Goal: Information Seeking & Learning: Learn about a topic

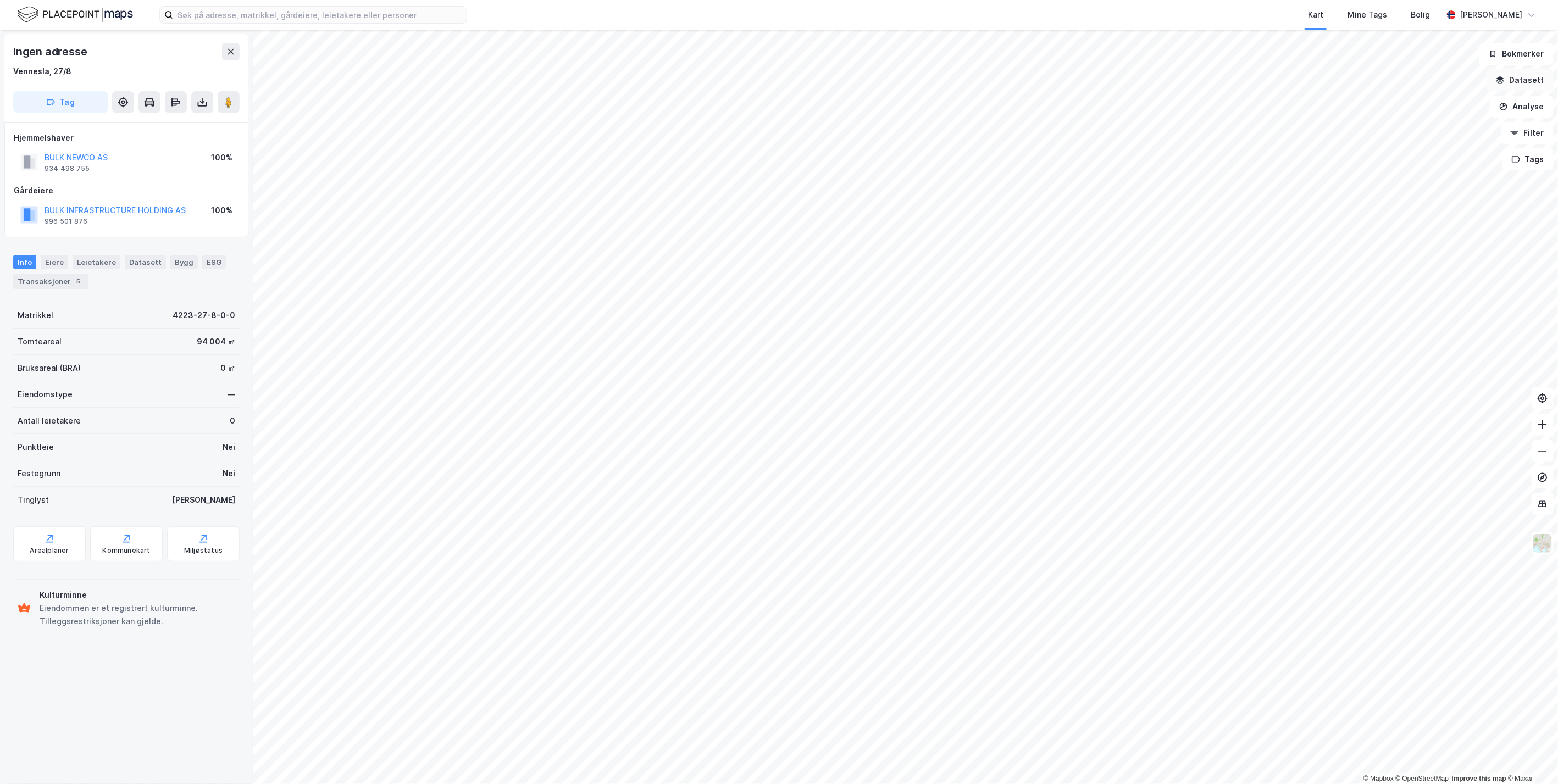
click at [1514, 85] on button "Datasett" at bounding box center [1520, 80] width 67 height 22
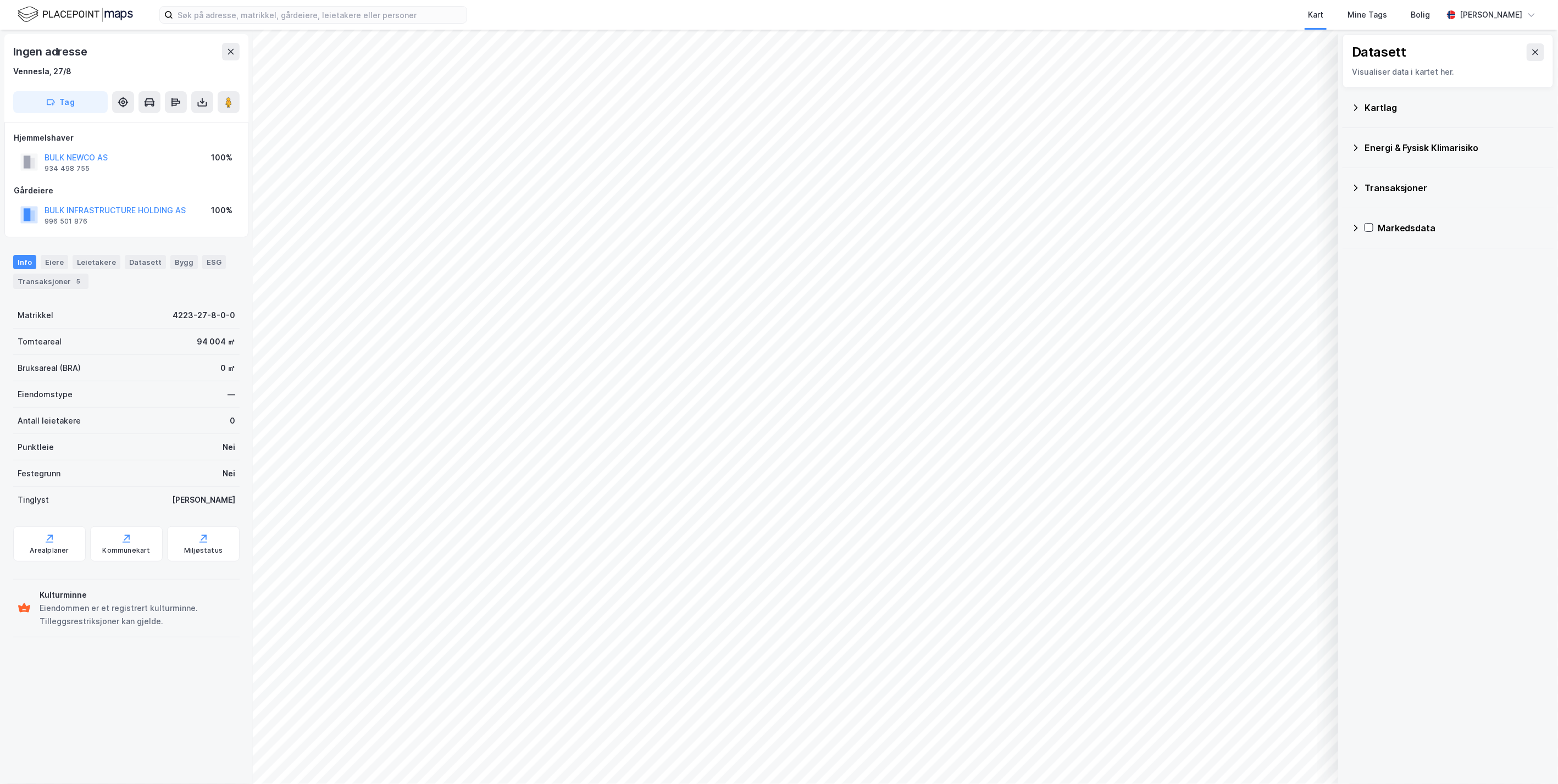
click at [1359, 106] on icon at bounding box center [1356, 108] width 8 height 8
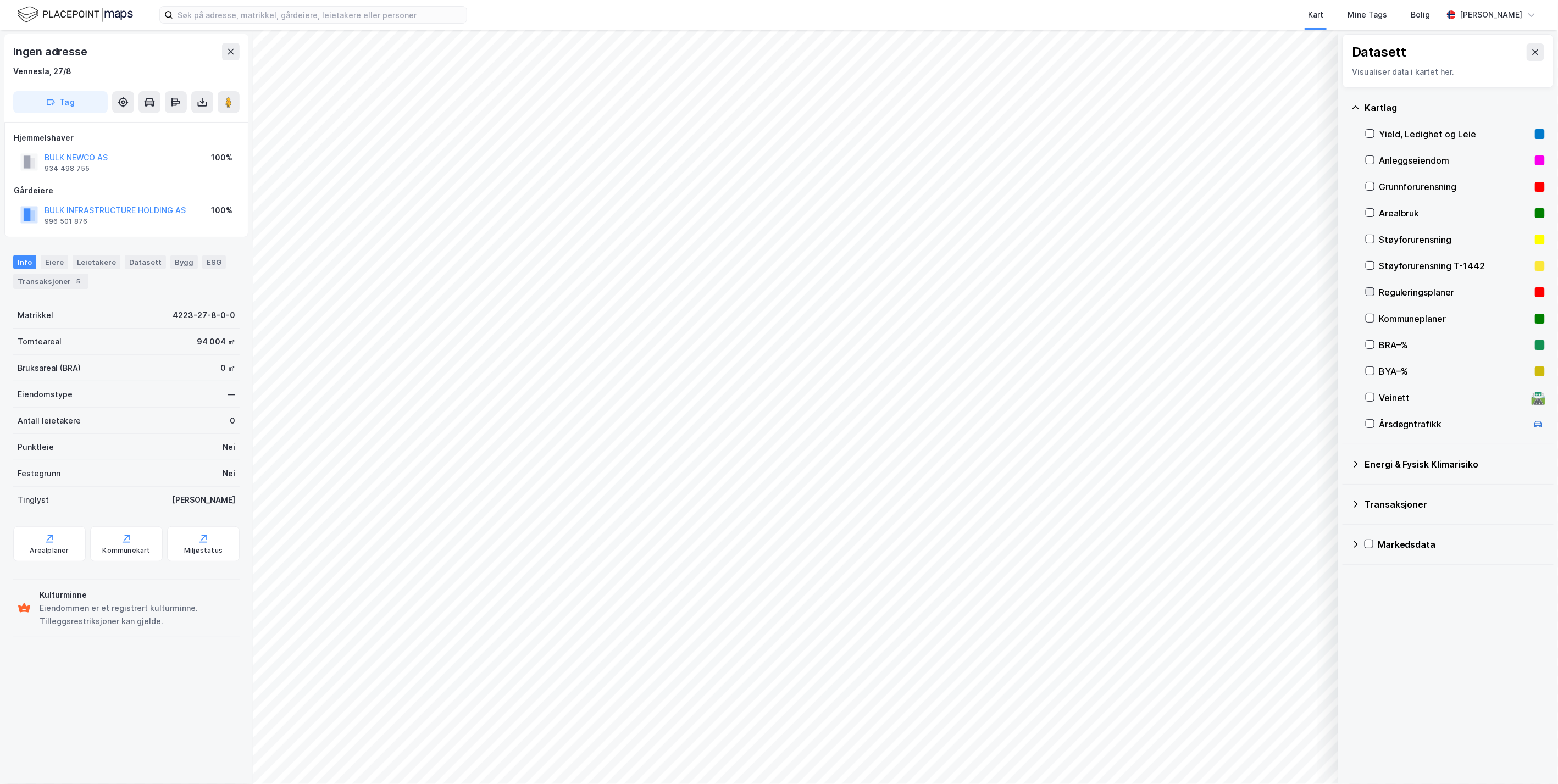
click at [1369, 293] on icon at bounding box center [1370, 291] width 8 height 8
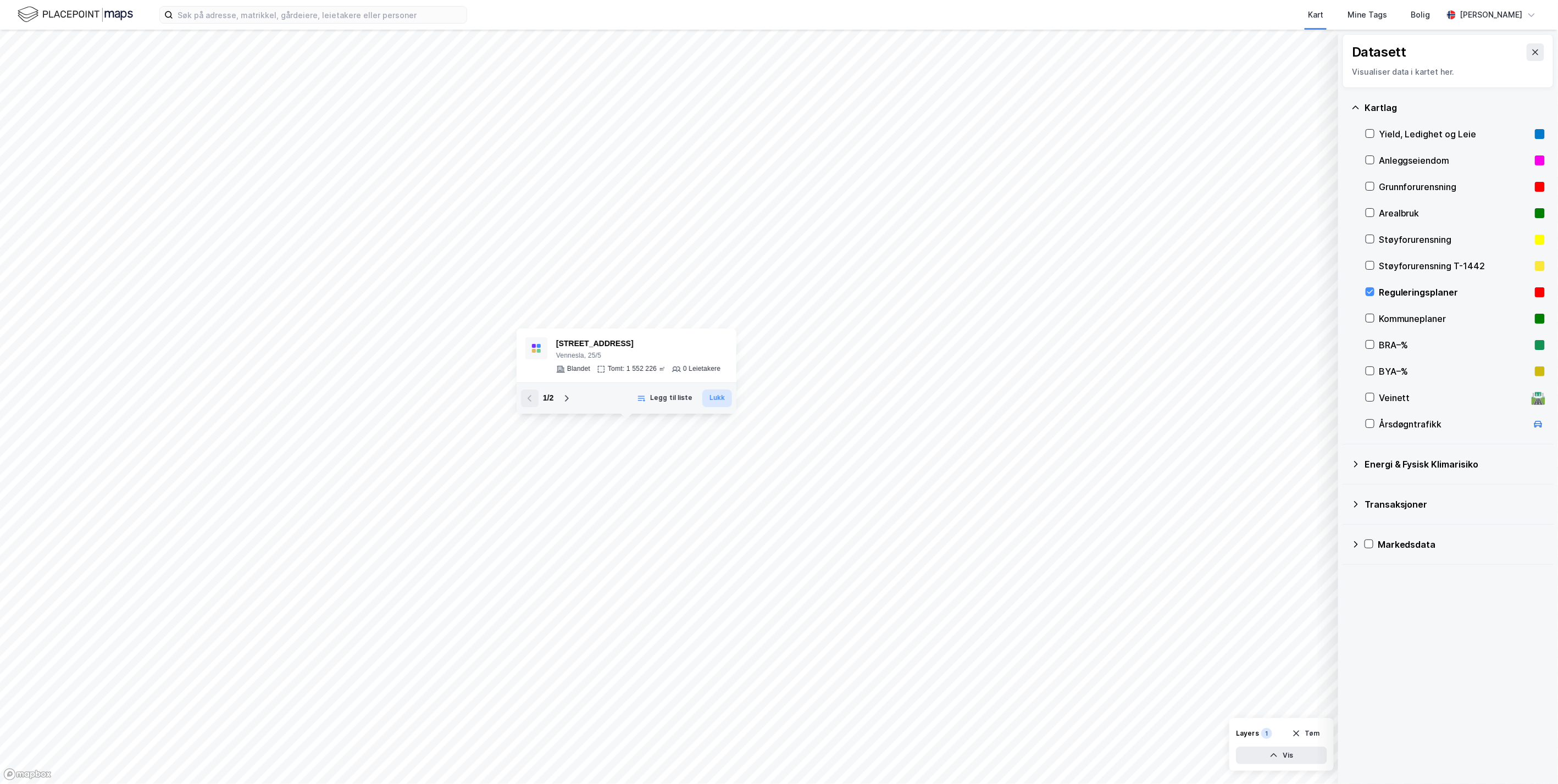
click at [720, 400] on button "Lukk" at bounding box center [717, 398] width 30 height 18
click at [1373, 291] on icon at bounding box center [1370, 291] width 8 height 8
click at [1374, 319] on icon at bounding box center [1370, 318] width 8 height 8
click at [1372, 318] on icon at bounding box center [1370, 318] width 8 height 8
click at [1371, 294] on icon at bounding box center [1370, 291] width 8 height 8
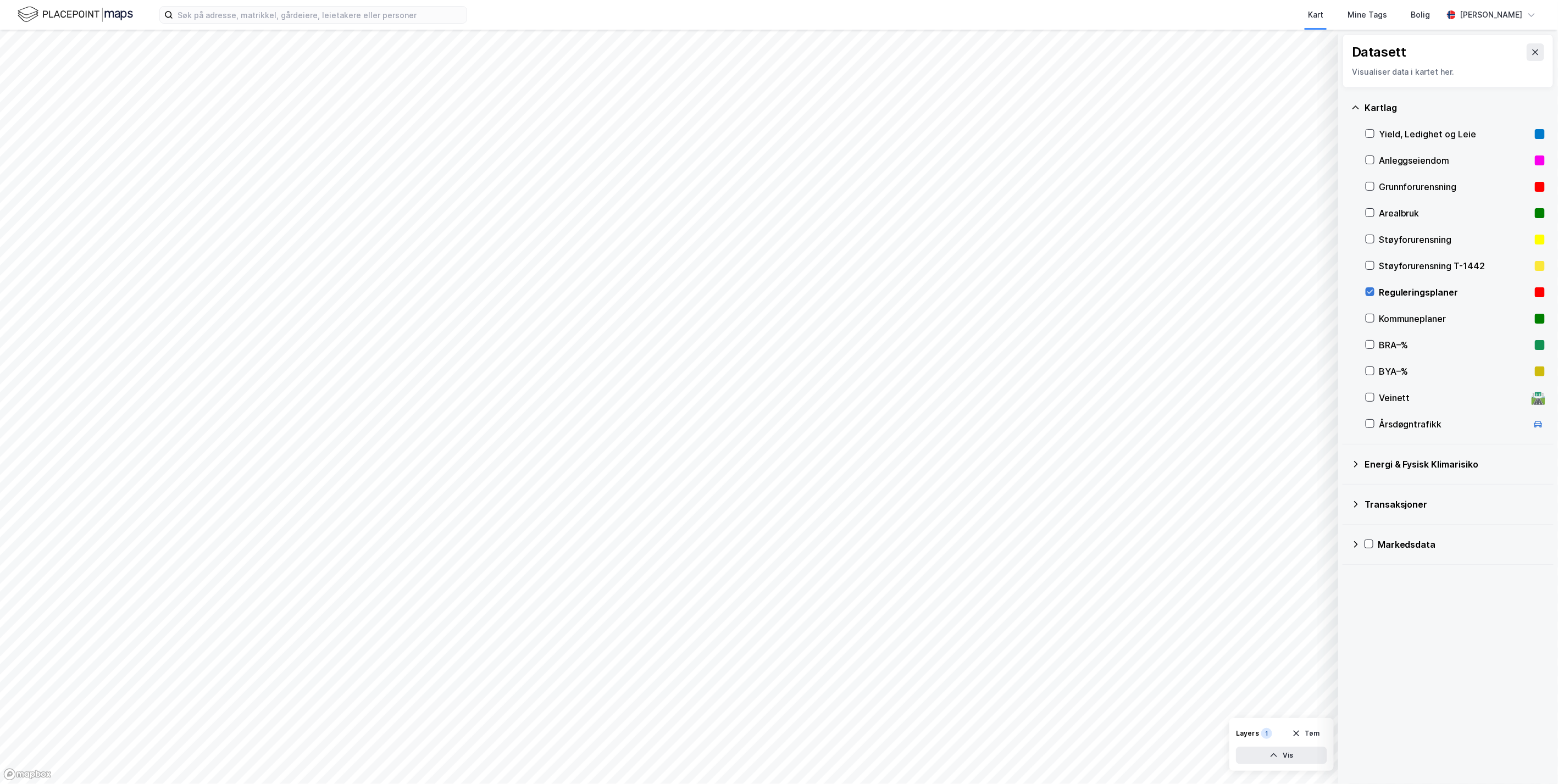
click at [1371, 294] on icon at bounding box center [1370, 291] width 8 height 8
click at [821, 447] on button "Lukk" at bounding box center [823, 445] width 30 height 18
click at [823, 450] on button "Lukk" at bounding box center [823, 445] width 30 height 18
click at [788, 325] on button "Lukk" at bounding box center [790, 325] width 30 height 18
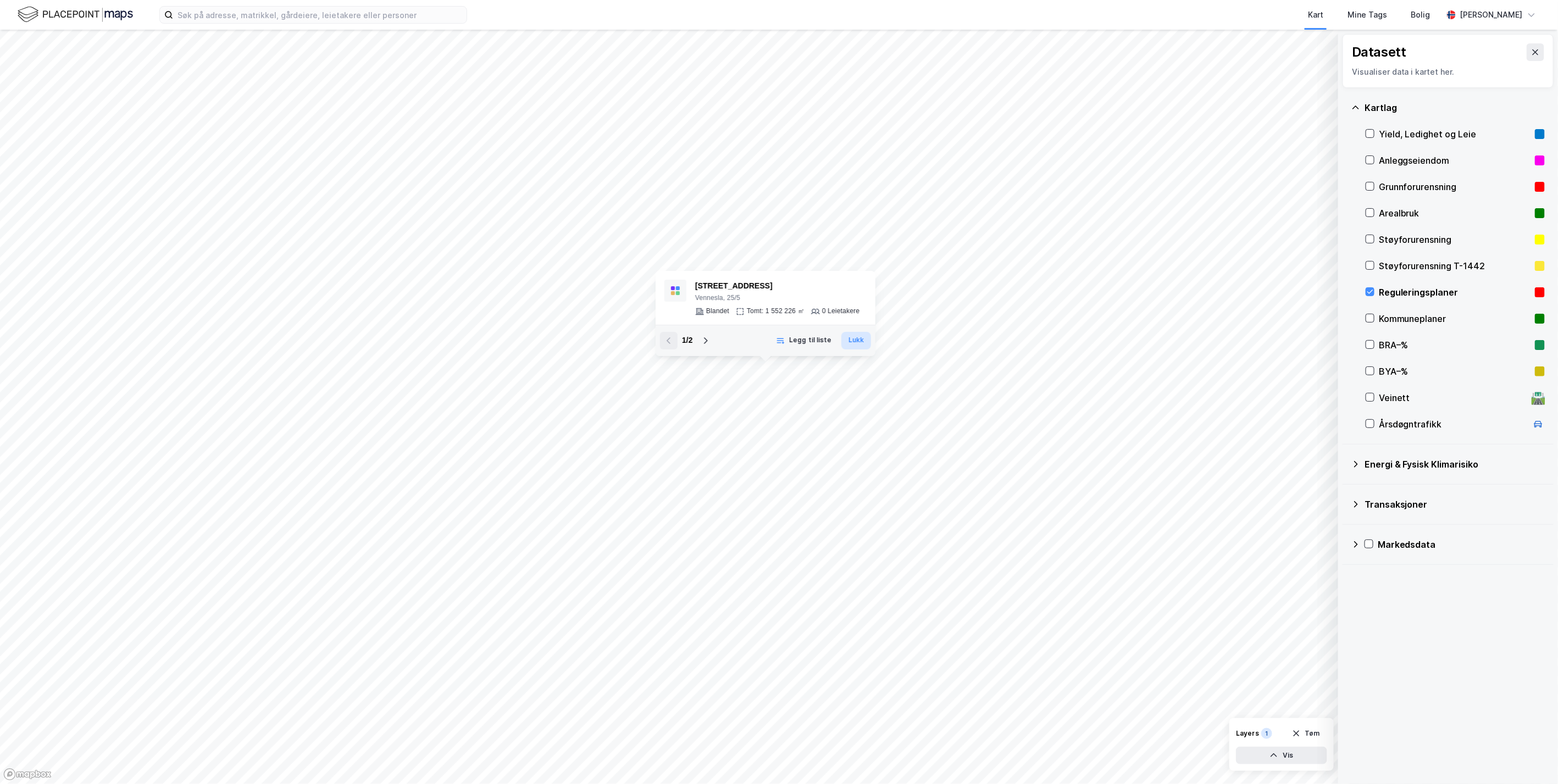
click at [860, 346] on button "Lukk" at bounding box center [856, 341] width 30 height 18
click at [855, 346] on button "Lukk" at bounding box center [856, 341] width 30 height 18
click at [819, 397] on button "Lukk" at bounding box center [820, 394] width 30 height 18
click at [1029, 473] on button "Lukk" at bounding box center [1038, 472] width 30 height 18
click at [262, 16] on input at bounding box center [320, 14] width 294 height 16
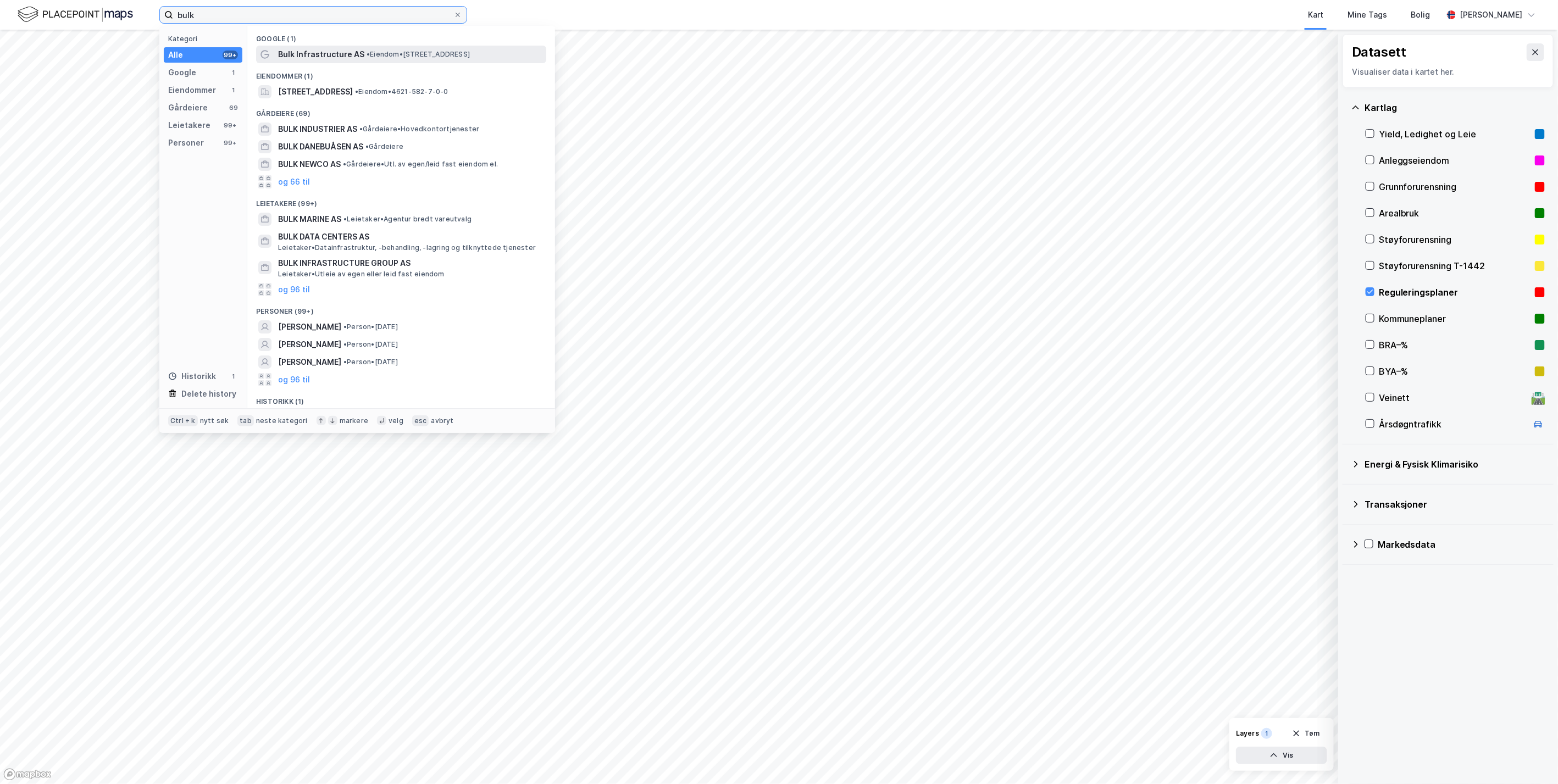
type input "bulk"
click at [344, 56] on span "Bulk Infrastructure AS" at bounding box center [321, 54] width 87 height 13
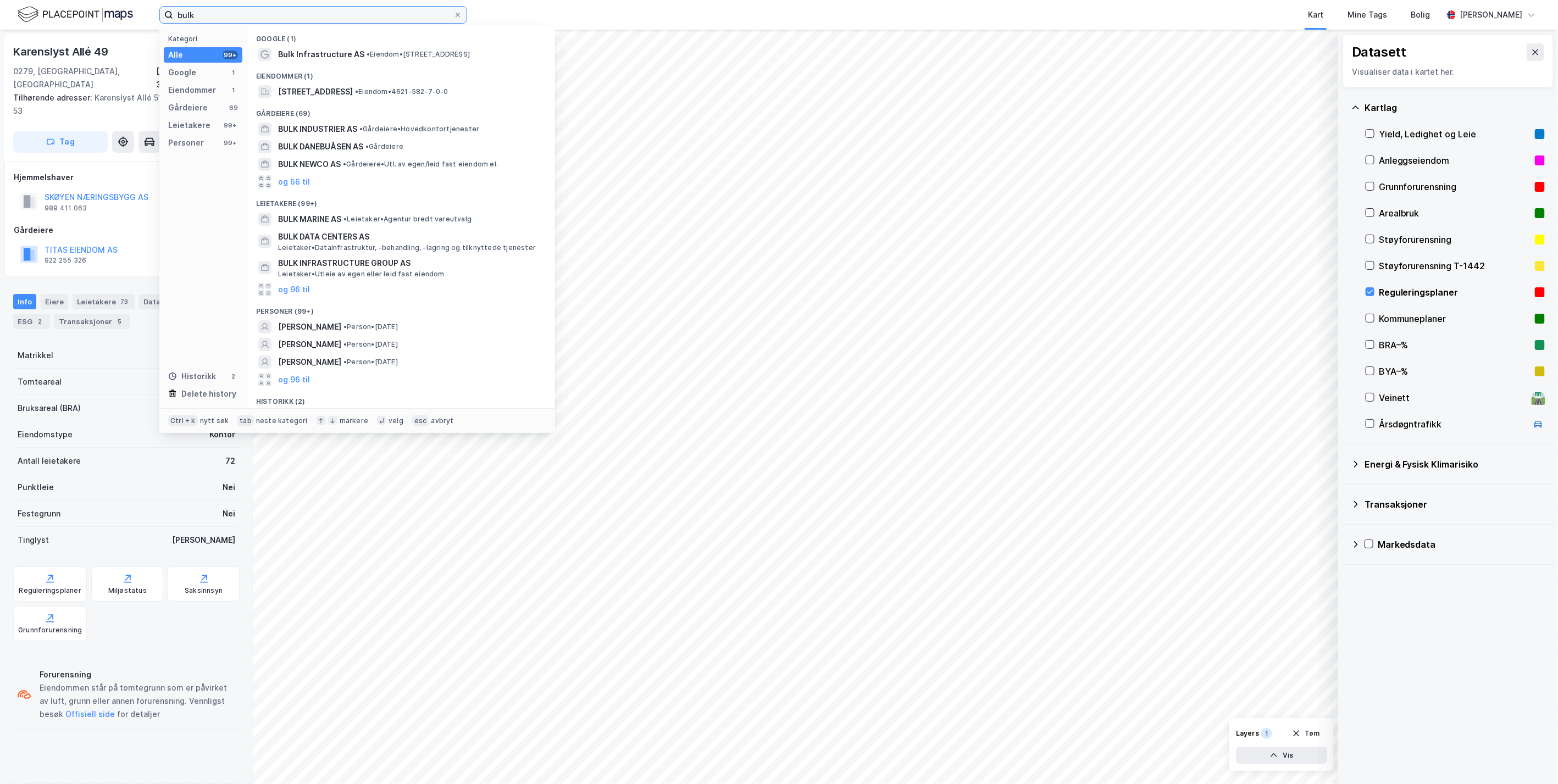
click at [239, 17] on input "bulk" at bounding box center [313, 14] width 280 height 16
click at [326, 58] on span "Bulk Infrastructure AS" at bounding box center [321, 54] width 87 height 13
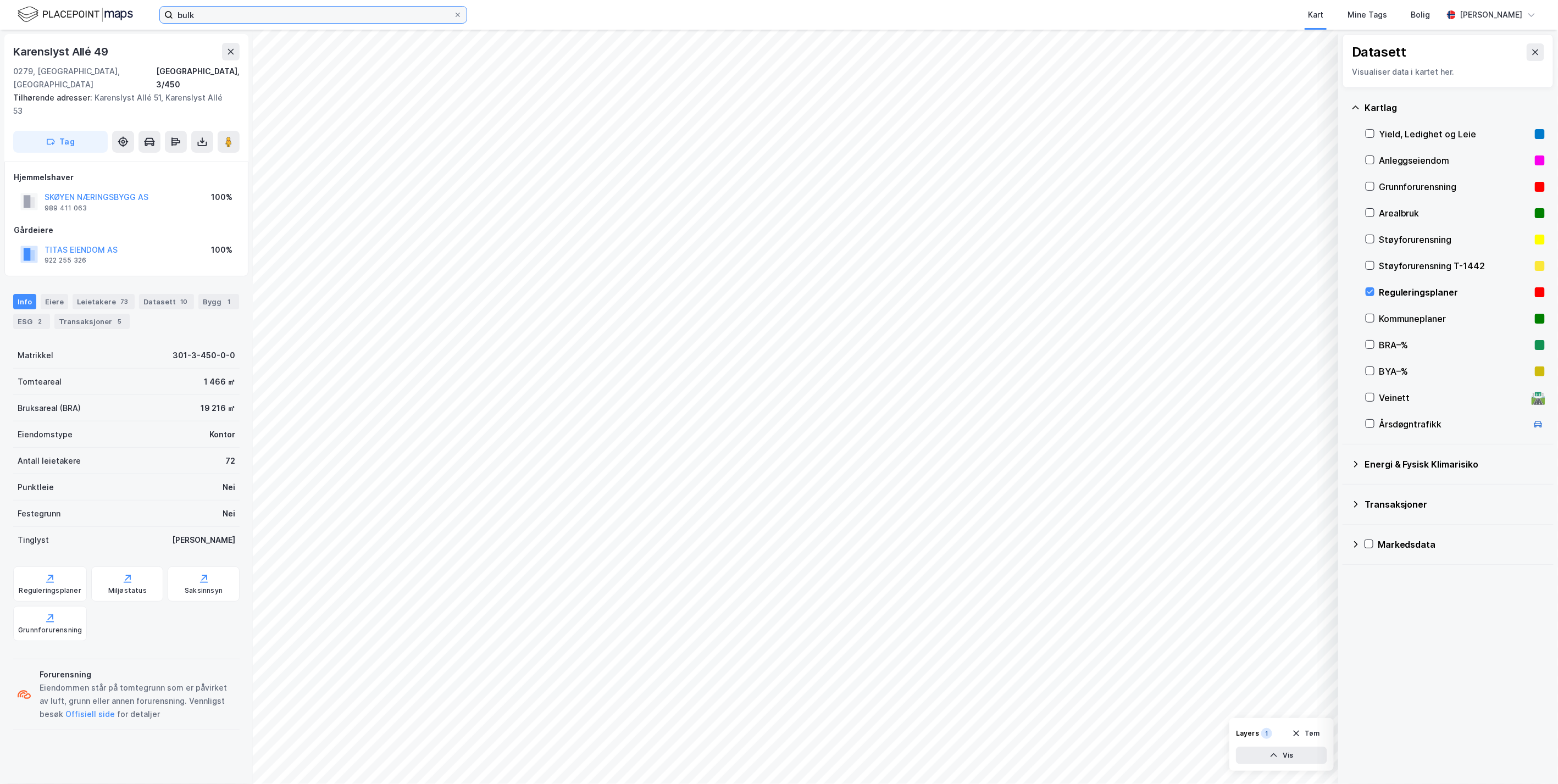
click at [284, 9] on input "bulk" at bounding box center [313, 14] width 280 height 16
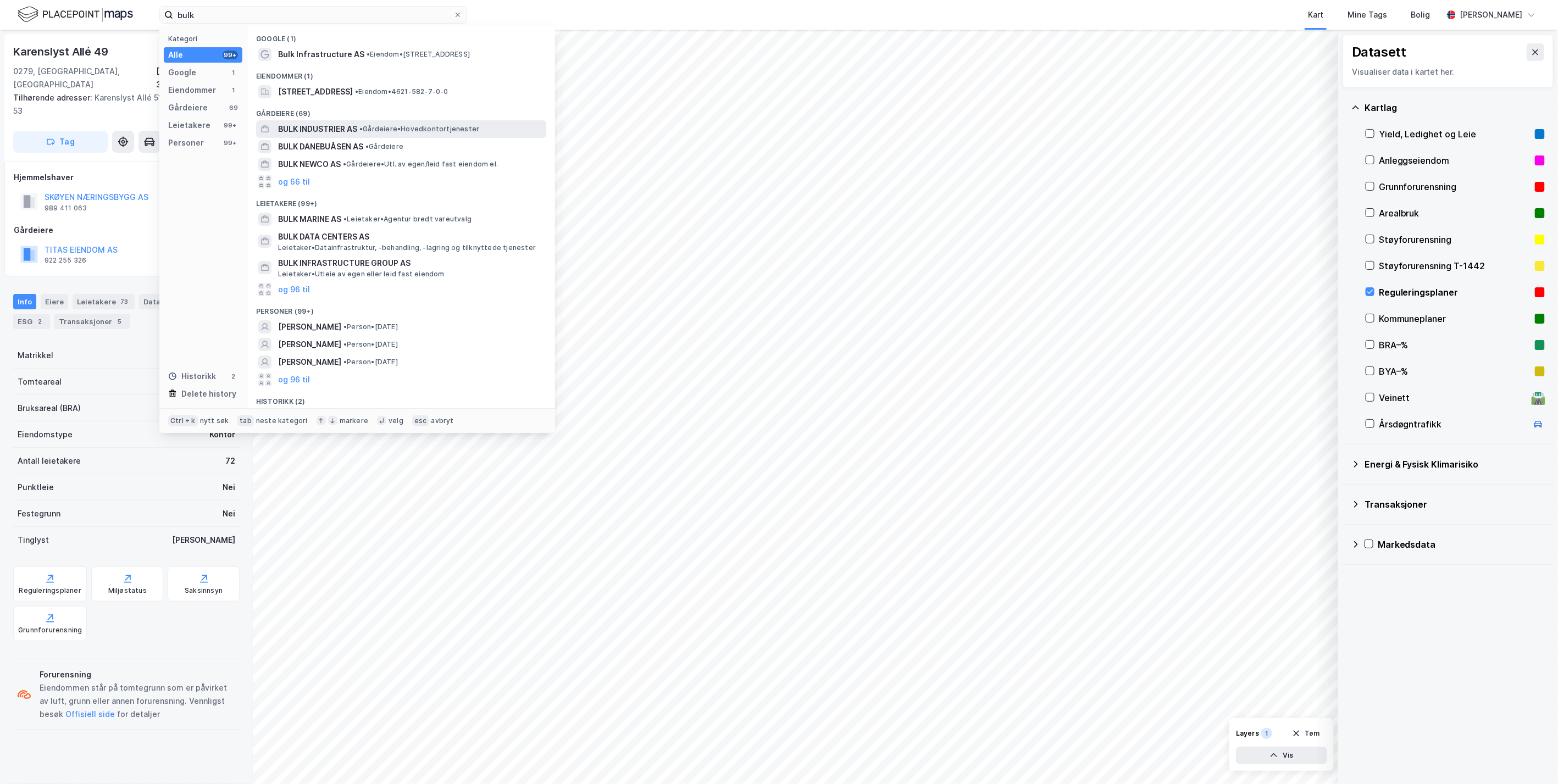
click at [342, 129] on span "BULK INDUSTRIER AS" at bounding box center [318, 129] width 79 height 13
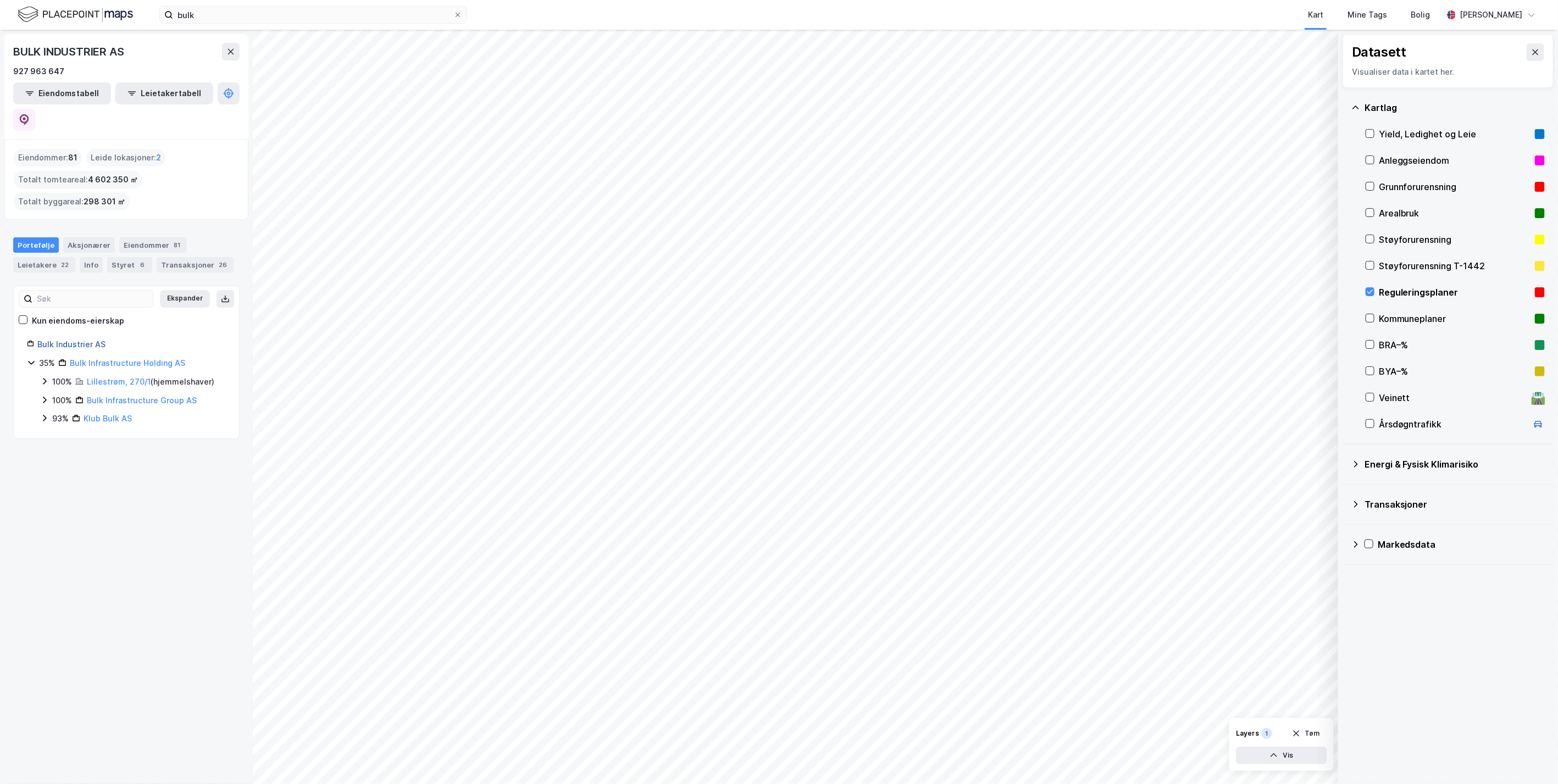
click at [76, 339] on link "Bulk Industrier AS" at bounding box center [71, 343] width 68 height 9
click at [89, 339] on link "Bulk Industrier AS" at bounding box center [71, 343] width 68 height 9
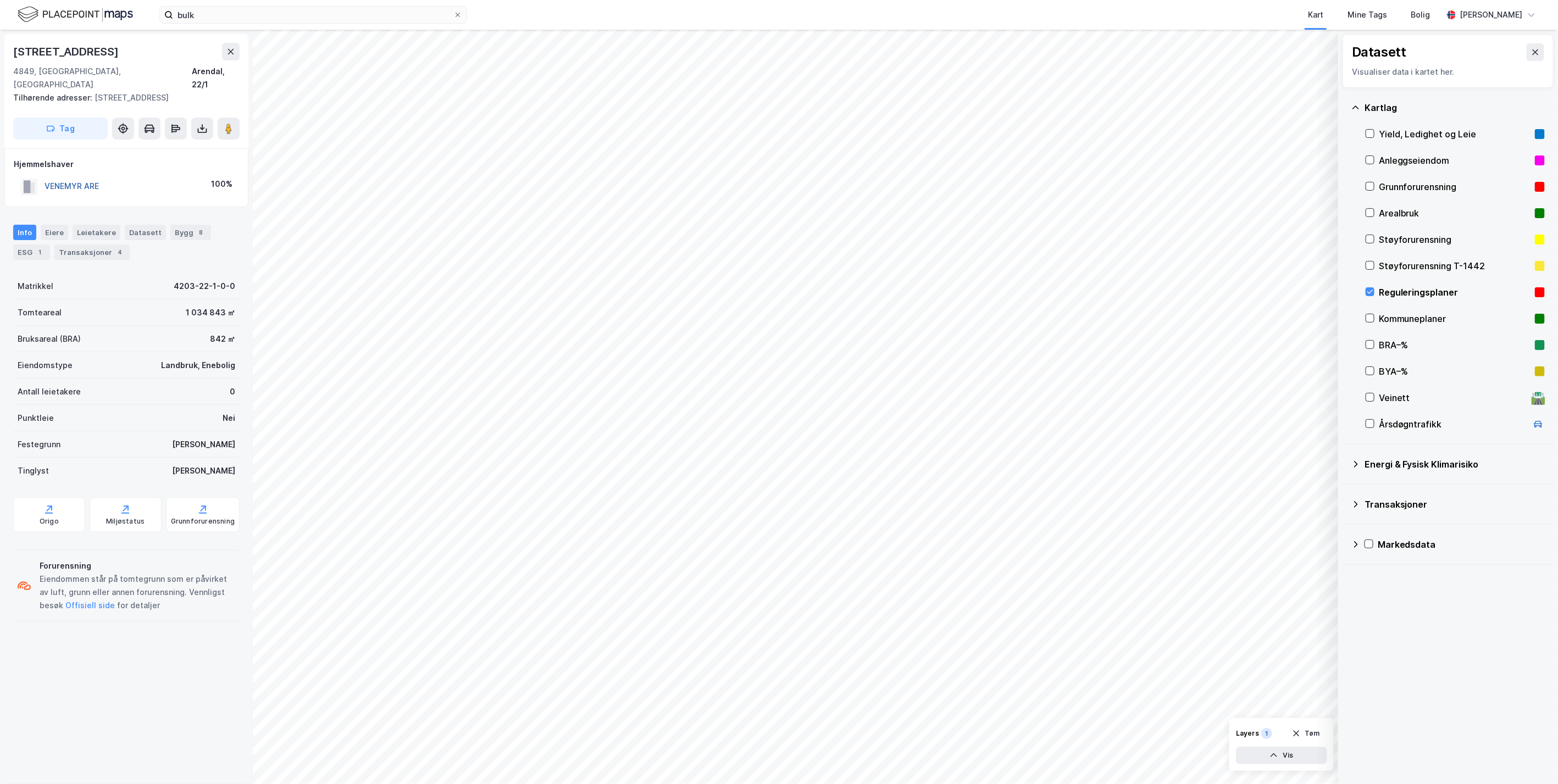
click at [0, 0] on button "VENEMYR ARE" at bounding box center [0, 0] width 0 height 0
